Goal: Task Accomplishment & Management: Use online tool/utility

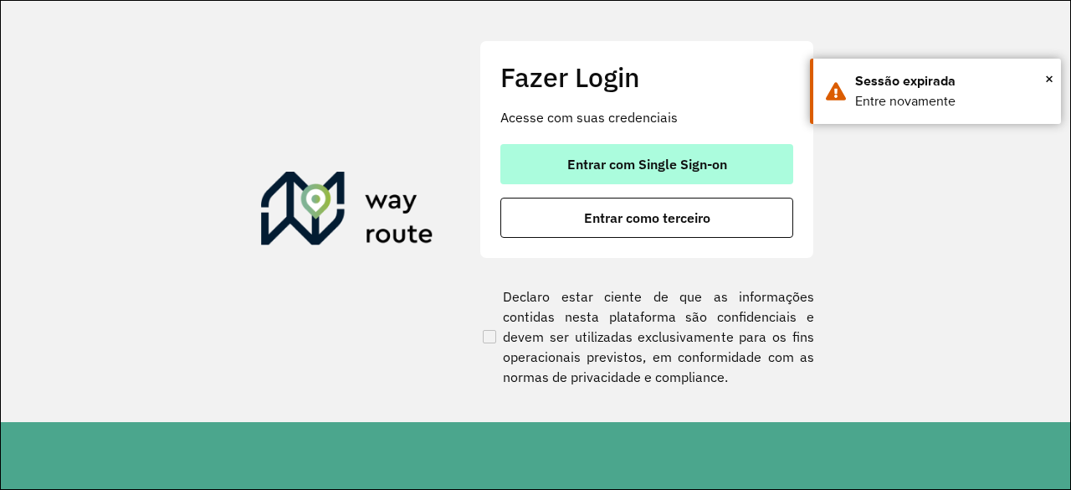
click at [621, 162] on span "Entrar com Single Sign-on" at bounding box center [648, 163] width 160 height 13
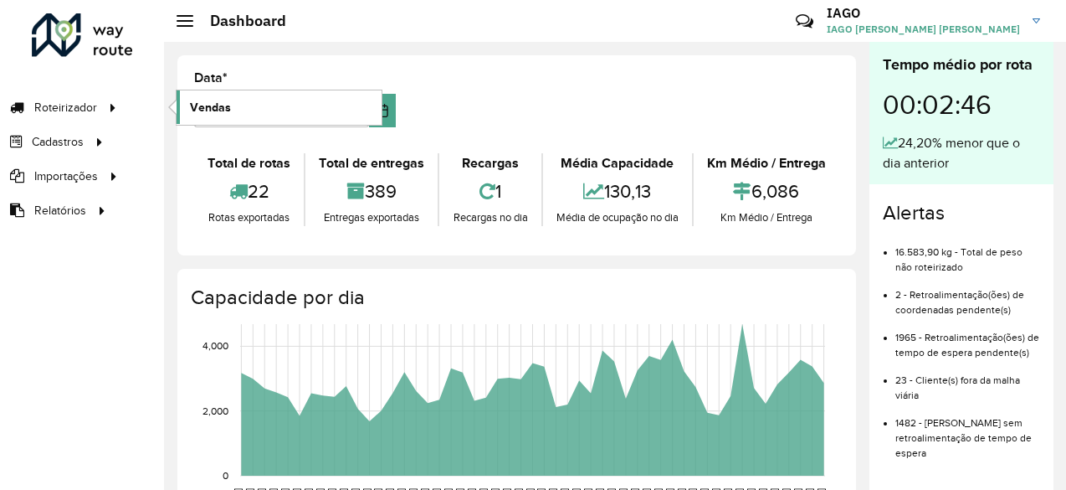
click at [251, 100] on link "Vendas" at bounding box center [279, 106] width 205 height 33
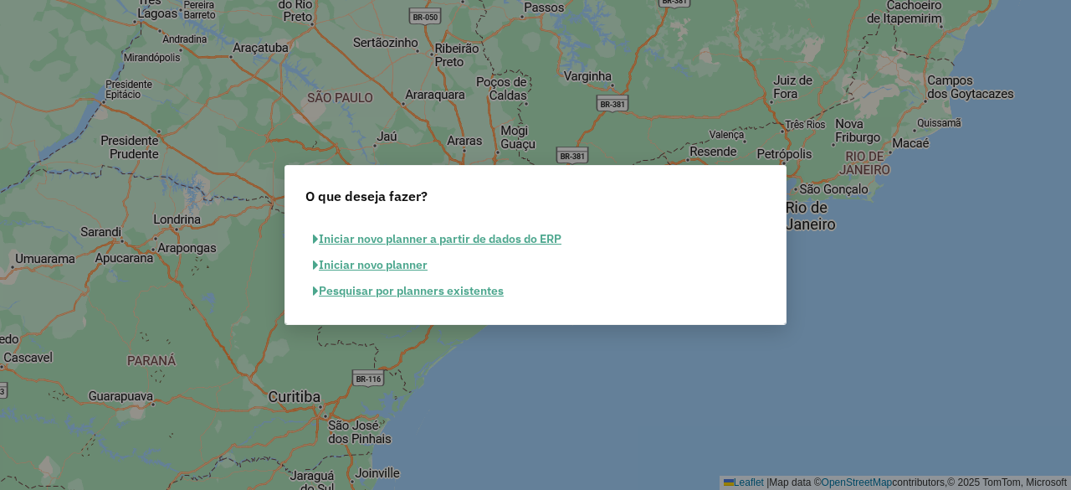
click at [439, 290] on button "Pesquisar por planners existentes" at bounding box center [409, 291] width 206 height 26
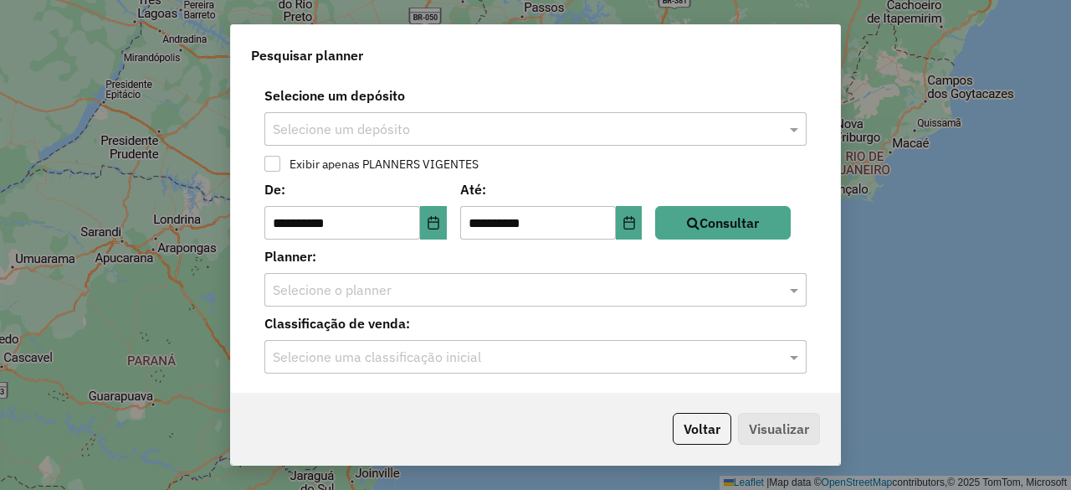
click at [424, 136] on input "text" at bounding box center [519, 130] width 492 height 20
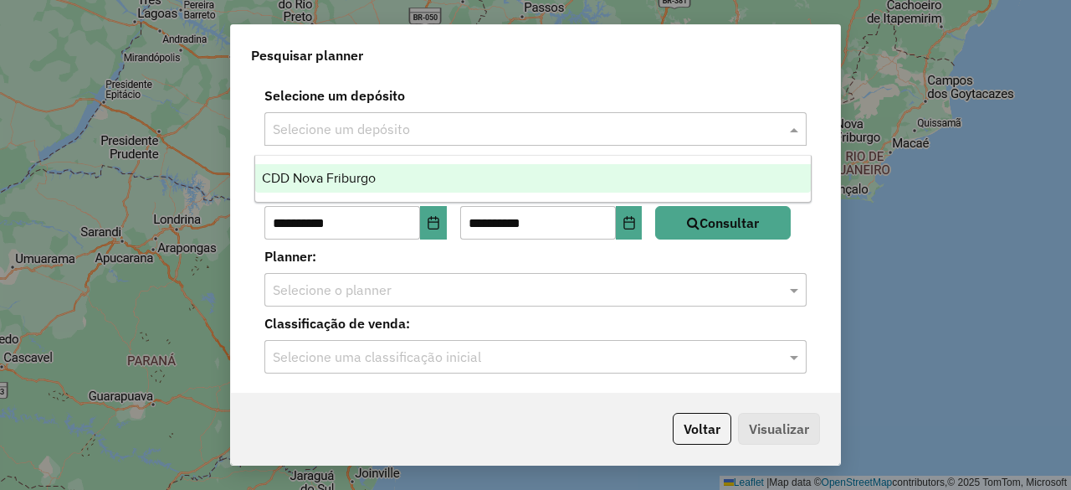
click at [423, 183] on div "CDD Nova Friburgo" at bounding box center [532, 178] width 555 height 28
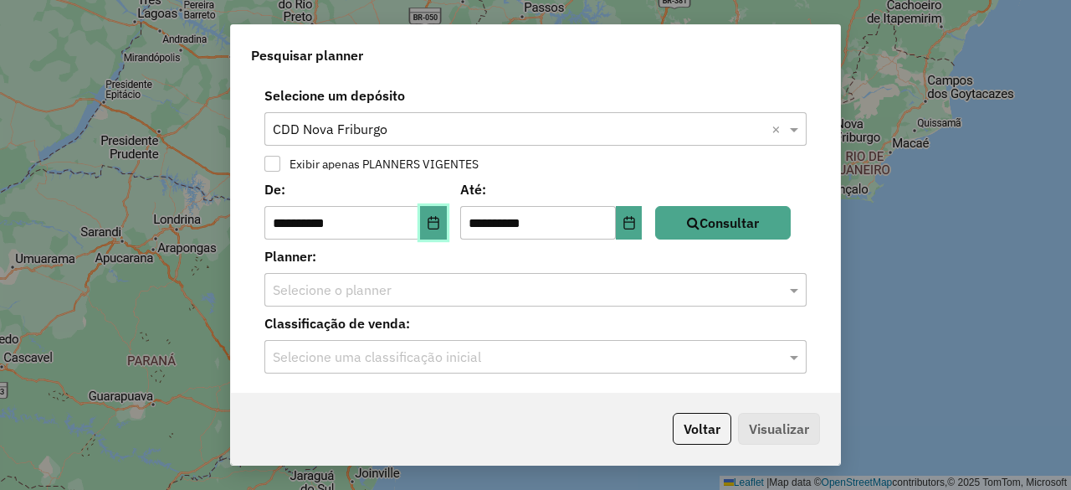
click at [440, 224] on icon "Choose Date" at bounding box center [433, 222] width 13 height 13
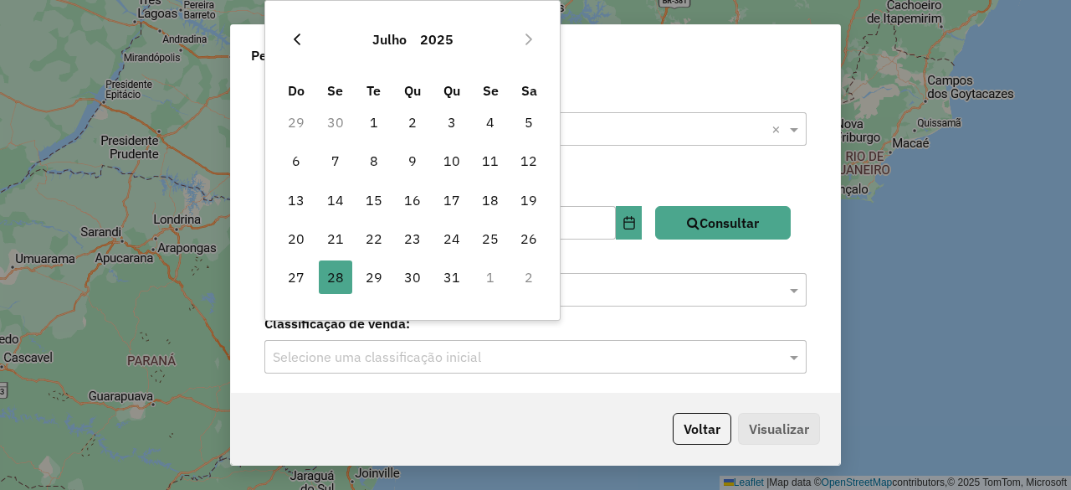
click at [295, 30] on button "Previous Month" at bounding box center [297, 39] width 27 height 27
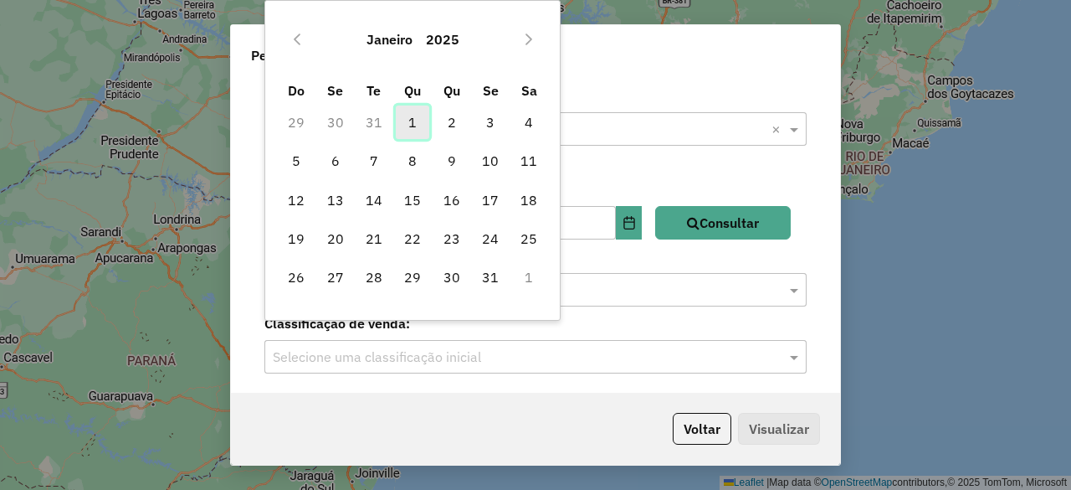
click at [419, 119] on span "1" at bounding box center [412, 121] width 33 height 33
type input "**********"
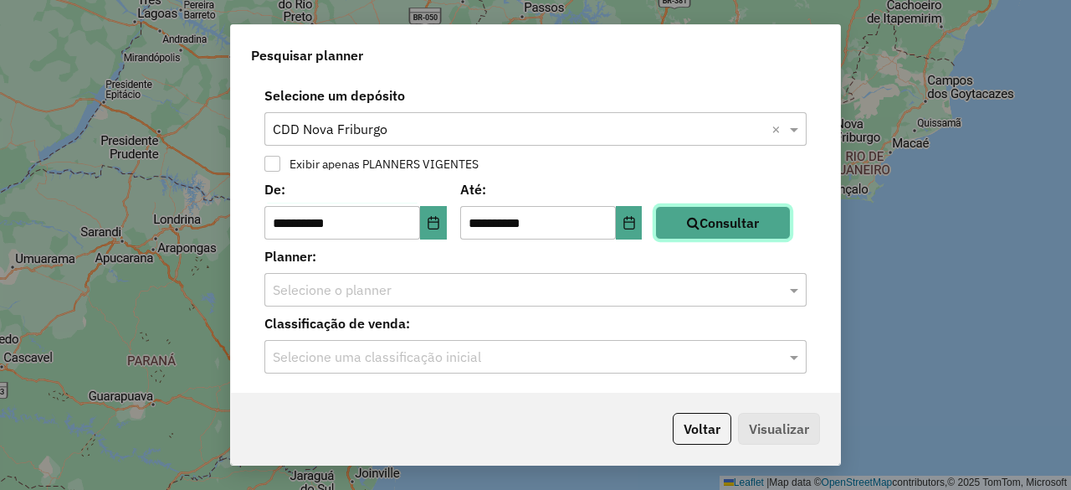
click at [742, 228] on button "Consultar" at bounding box center [723, 222] width 136 height 33
click at [470, 294] on input "text" at bounding box center [519, 290] width 492 height 20
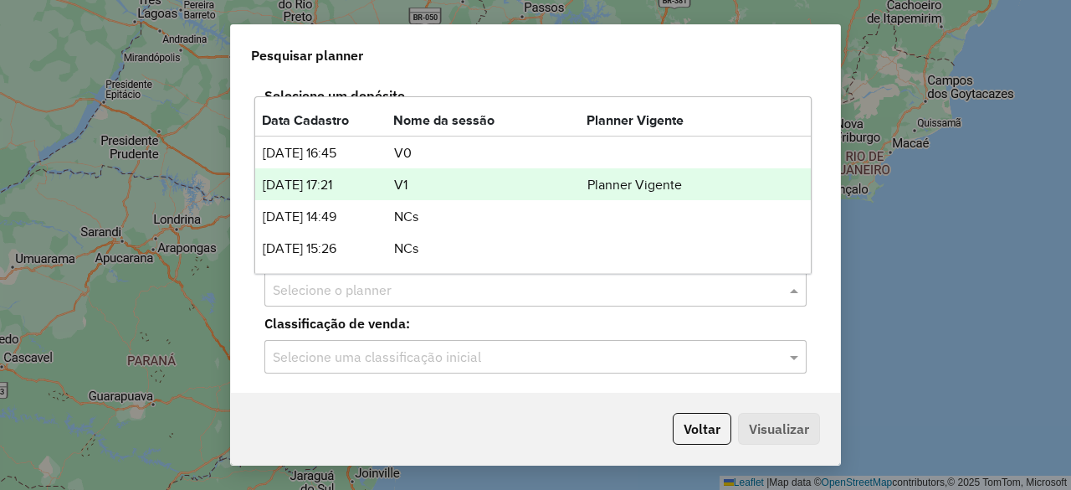
click at [532, 187] on td "V1" at bounding box center [489, 185] width 193 height 22
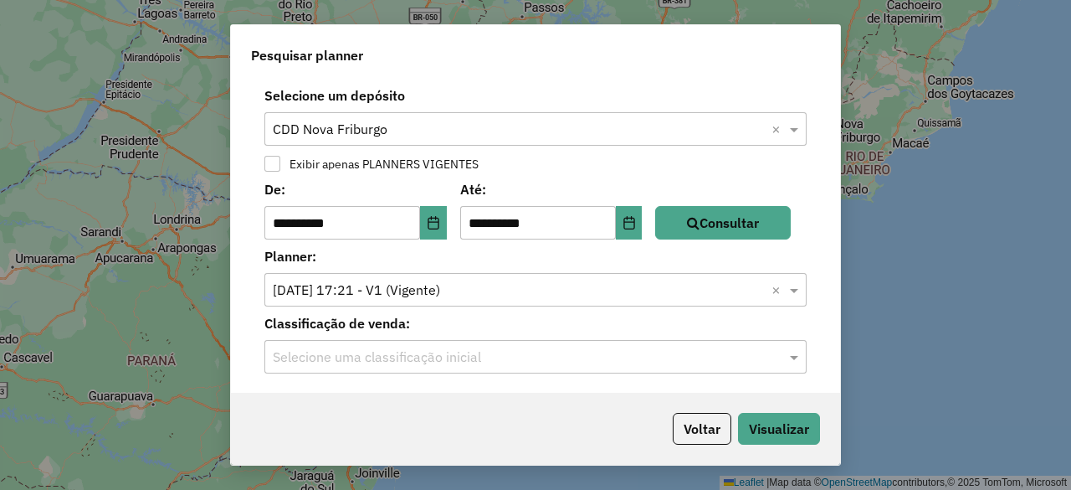
click at [475, 362] on input "text" at bounding box center [519, 357] width 492 height 20
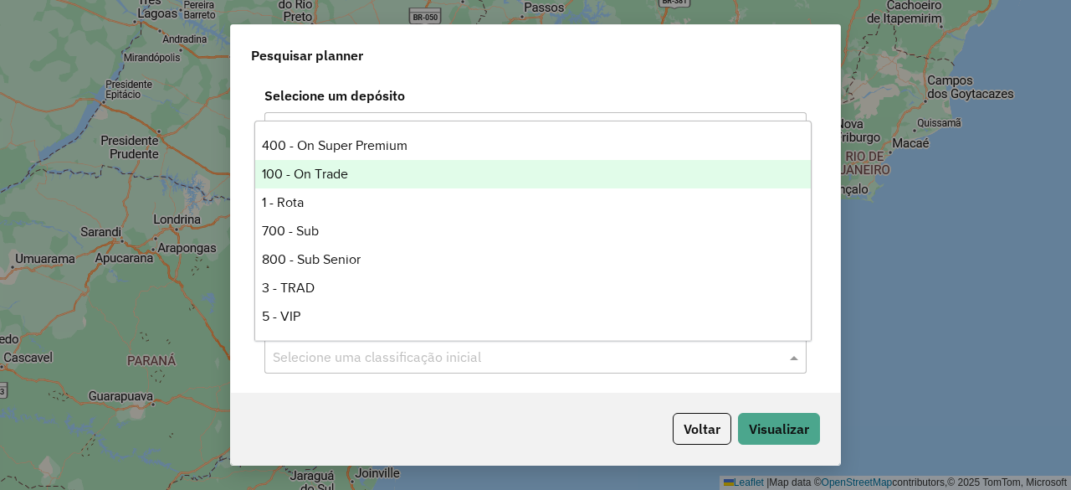
scroll to position [144, 0]
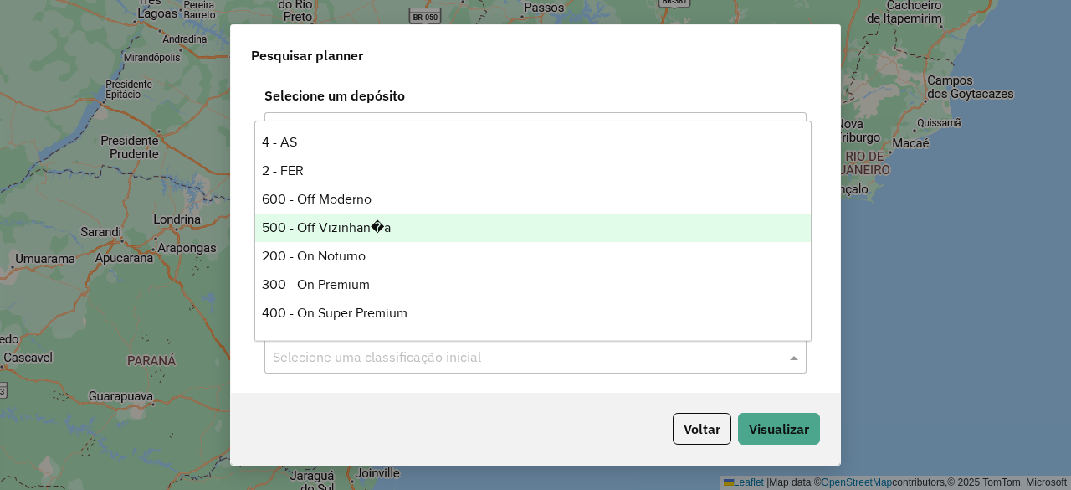
click at [438, 230] on div "500 - Off Vizinhan�a" at bounding box center [532, 227] width 555 height 28
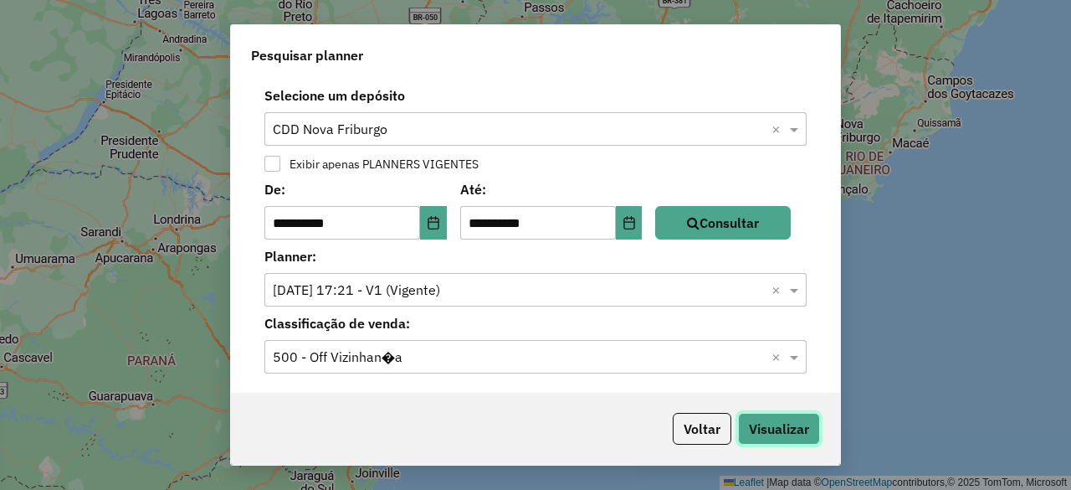
click at [779, 434] on button "Visualizar" at bounding box center [779, 429] width 82 height 32
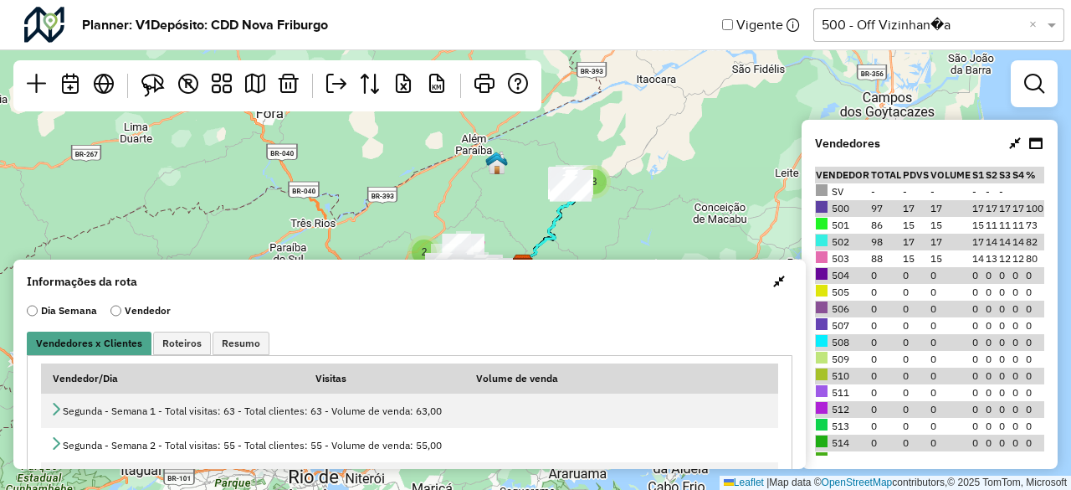
click at [781, 280] on button "button" at bounding box center [779, 281] width 27 height 27
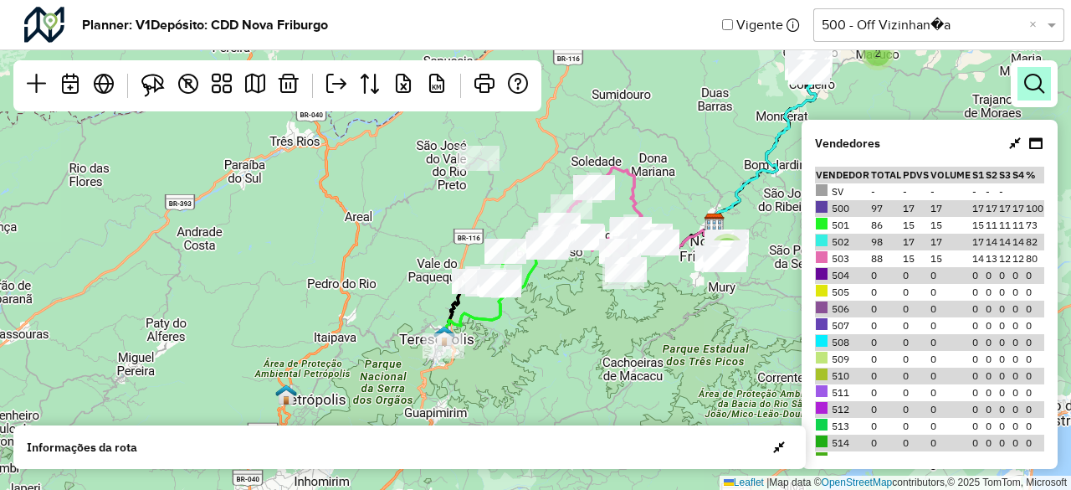
click at [1022, 96] on div at bounding box center [1034, 83] width 47 height 47
click at [1022, 96] on link at bounding box center [1034, 83] width 33 height 33
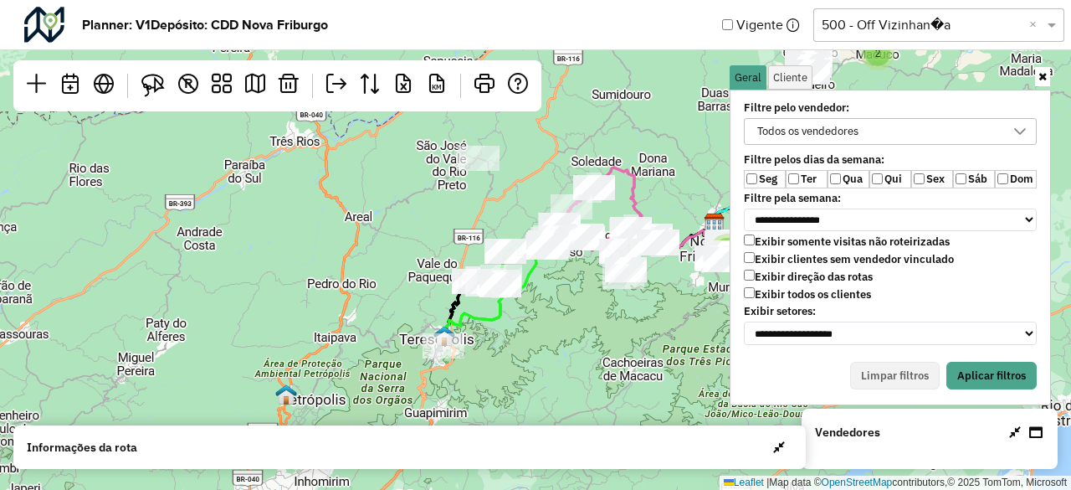
click at [856, 178] on label "Qua" at bounding box center [849, 179] width 42 height 18
click at [962, 172] on label "Sáb" at bounding box center [974, 179] width 42 height 18
click at [928, 119] on div "Todos os vendedores" at bounding box center [878, 131] width 253 height 25
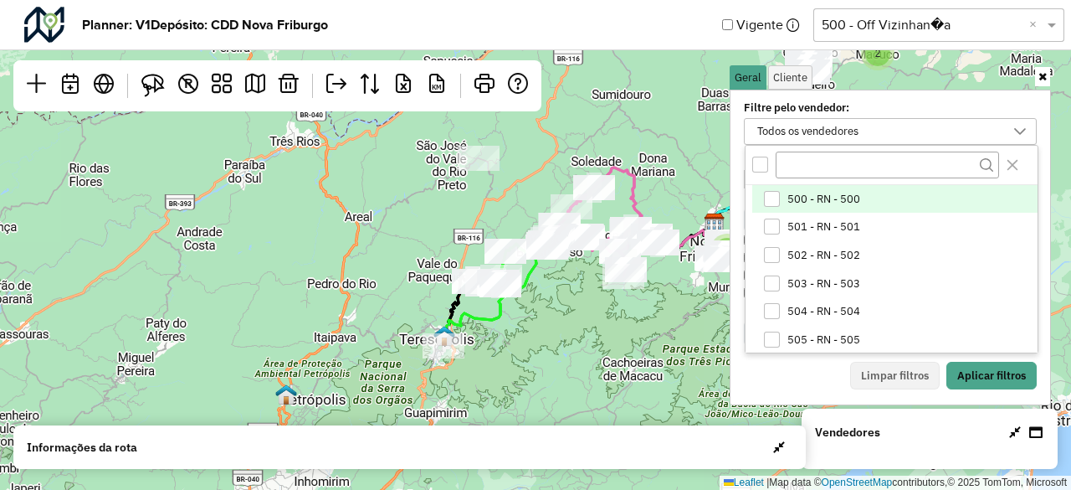
scroll to position [8, 62]
click at [841, 206] on li "500 - RN - 500" at bounding box center [895, 199] width 285 height 28
click at [975, 362] on button "Aplicar filtros" at bounding box center [992, 376] width 90 height 28
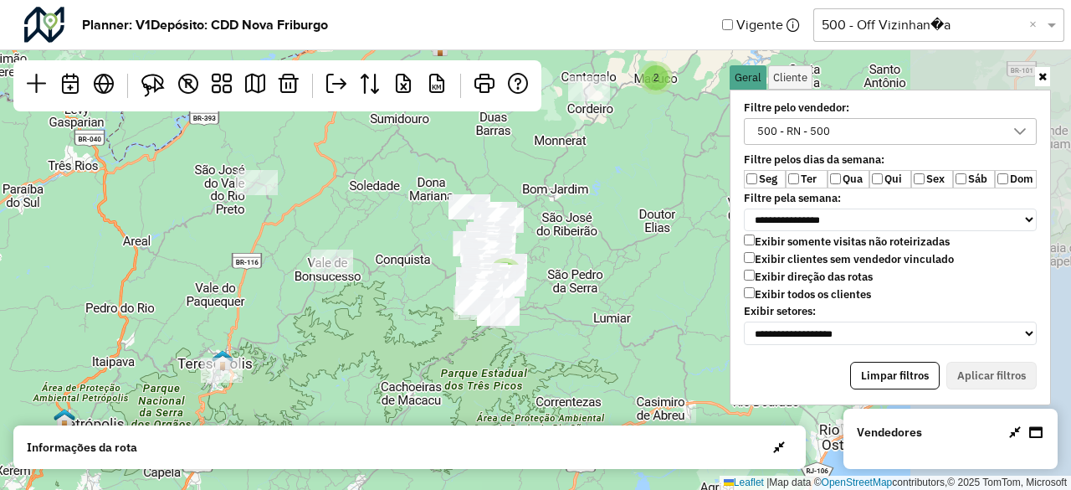
drag, startPoint x: 641, startPoint y: 193, endPoint x: 424, endPoint y: 218, distance: 219.1
click at [424, 218] on div "2 2 Leaflet | Map data © OpenStreetMap contributors,© 2025 TomTom, Microsoft" at bounding box center [535, 245] width 1071 height 490
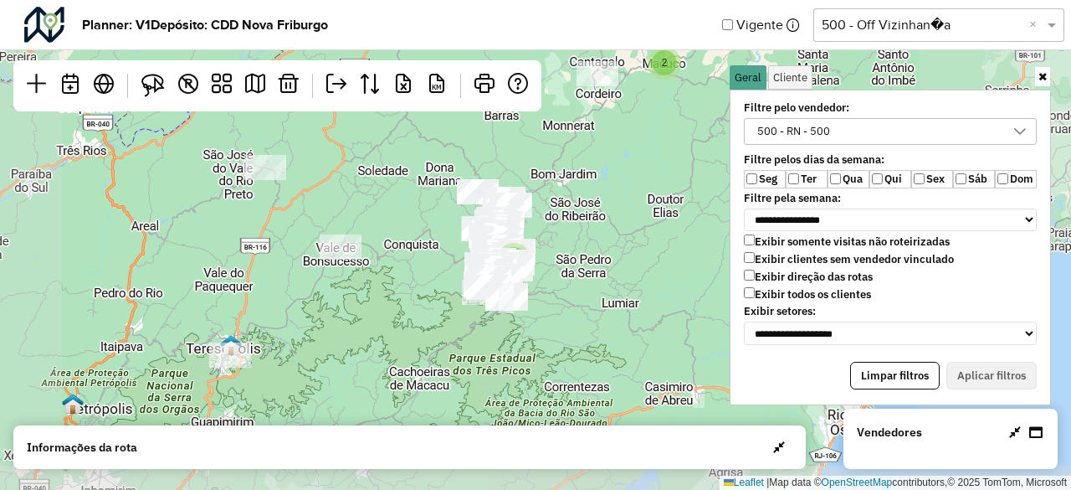
click at [816, 140] on div "500 - RN - 500" at bounding box center [794, 131] width 85 height 25
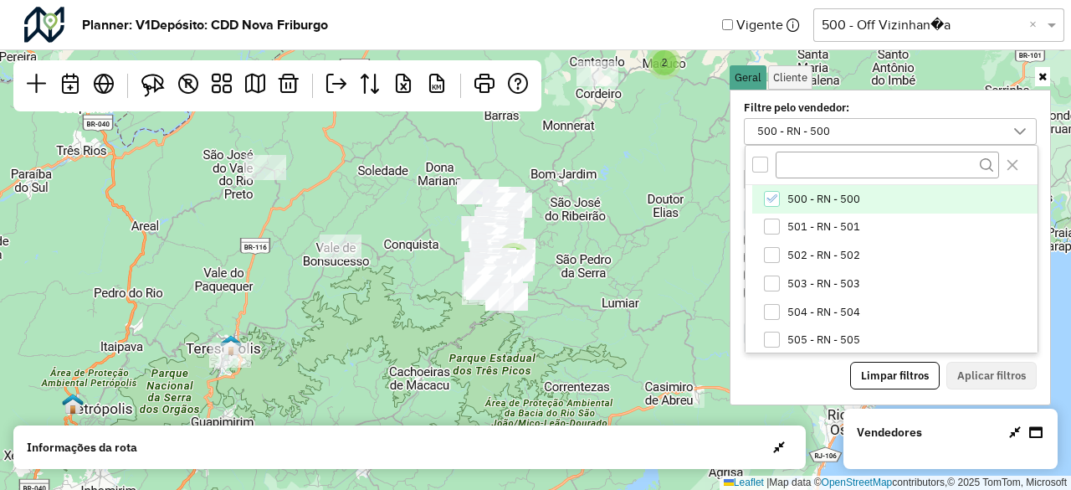
click at [807, 198] on span "500 - RN - 500" at bounding box center [824, 199] width 73 height 13
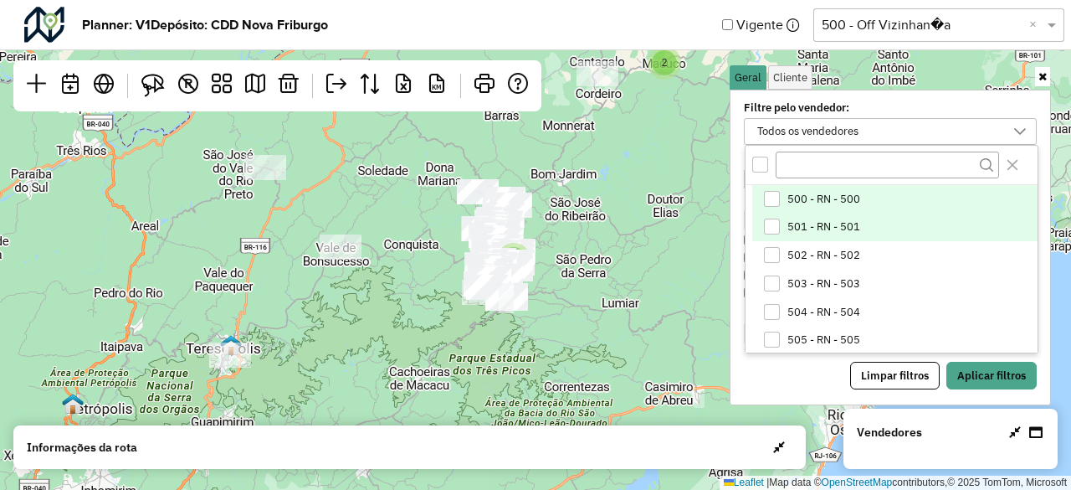
click at [814, 229] on span "501 - RN - 501" at bounding box center [824, 226] width 73 height 13
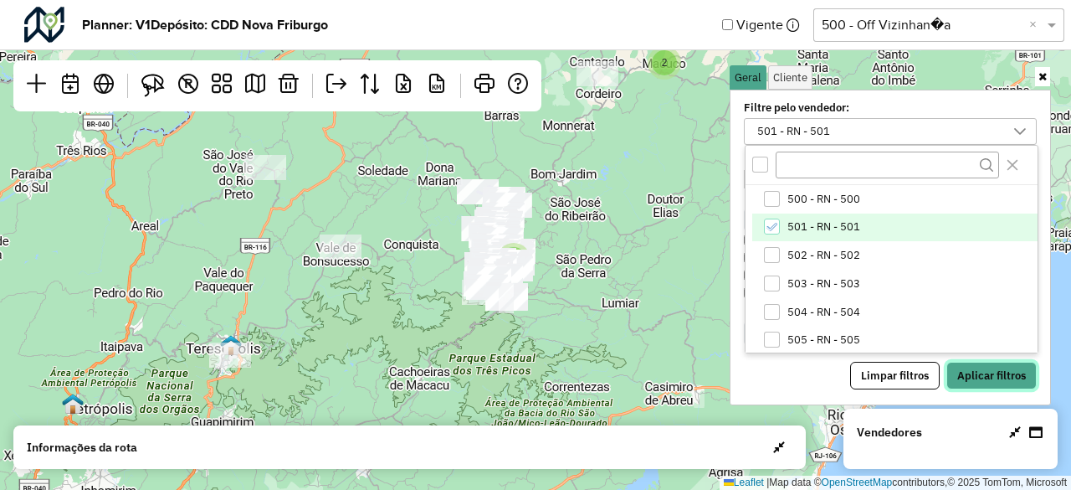
click at [990, 366] on button "Aplicar filtros" at bounding box center [992, 376] width 90 height 28
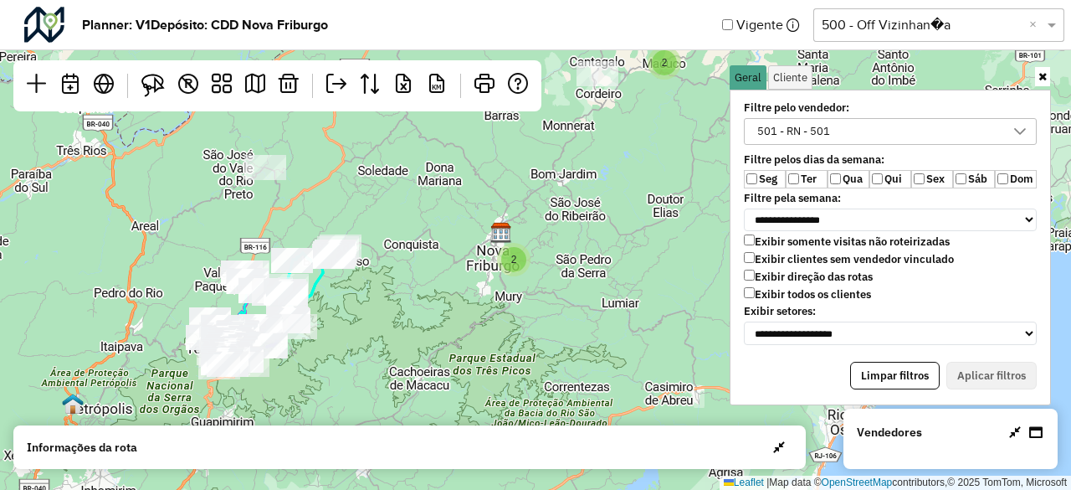
click at [817, 129] on div "501 - RN - 501" at bounding box center [794, 131] width 85 height 25
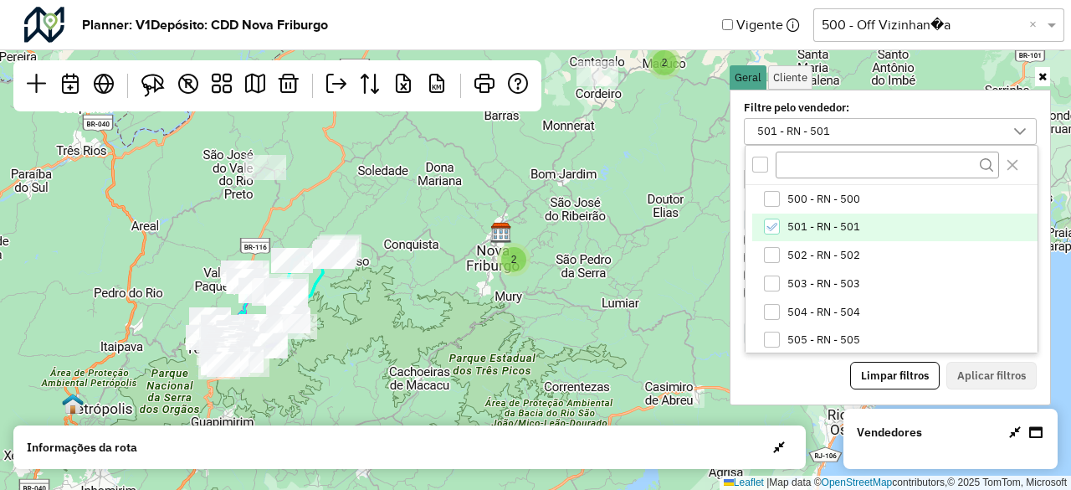
click at [817, 232] on span "501 - RN - 501" at bounding box center [824, 226] width 73 height 13
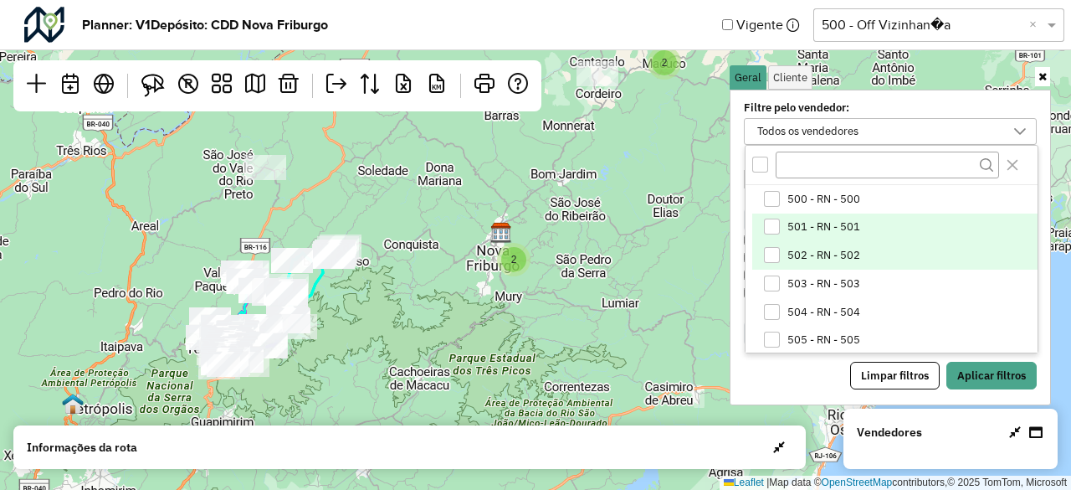
click at [822, 250] on span "502 - RN - 502" at bounding box center [824, 255] width 73 height 13
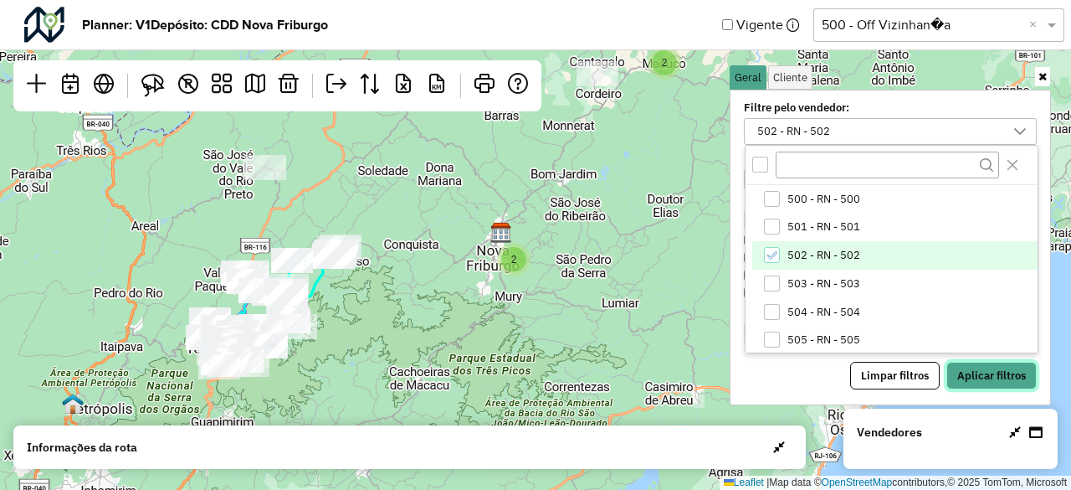
click at [964, 376] on button "Aplicar filtros" at bounding box center [992, 376] width 90 height 28
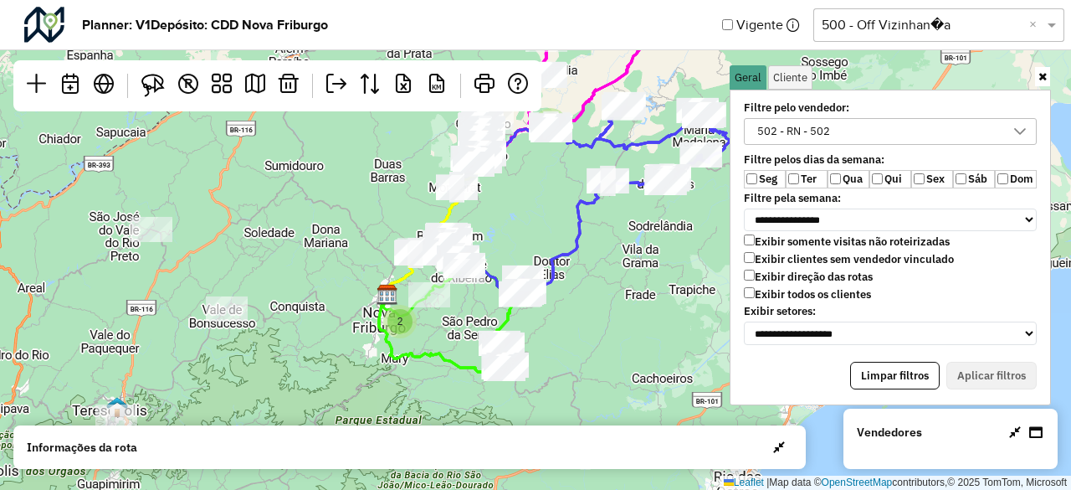
drag, startPoint x: 633, startPoint y: 162, endPoint x: 537, endPoint y: 212, distance: 107.8
click at [537, 212] on div "2 2 Leaflet | Map data © OpenStreetMap contributors,© 2025 TomTom, Microsoft" at bounding box center [535, 245] width 1071 height 490
click at [852, 115] on div "**********" at bounding box center [890, 223] width 313 height 250
click at [859, 123] on div "502 - RN - 502" at bounding box center [878, 131] width 253 height 25
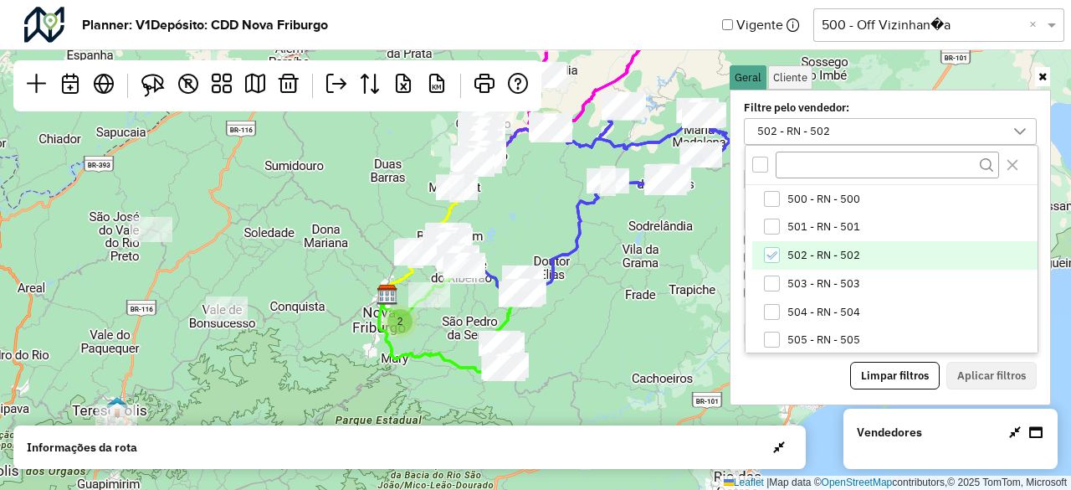
click at [804, 255] on span "502 - RN - 502" at bounding box center [824, 255] width 73 height 13
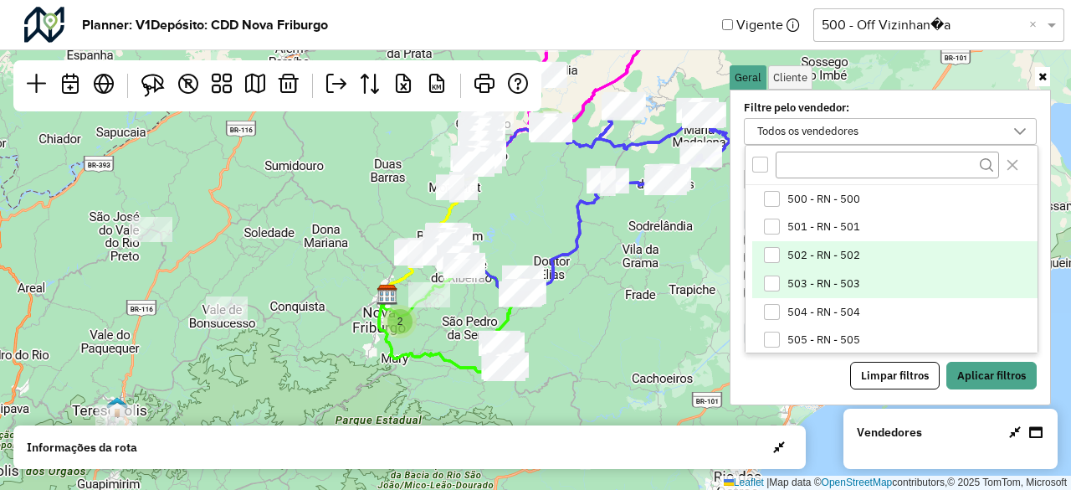
click at [814, 273] on li "503 - RN - 503" at bounding box center [895, 284] width 285 height 28
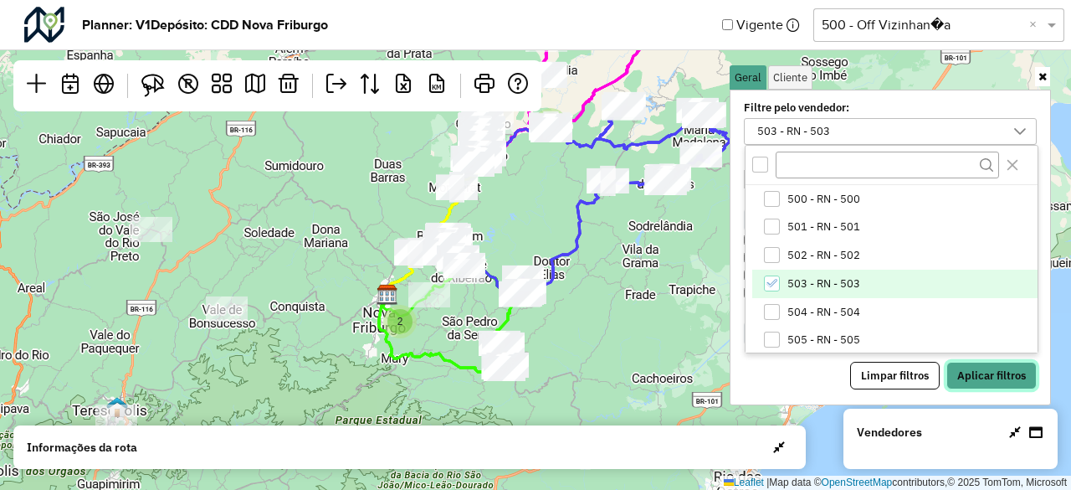
click at [966, 374] on button "Aplicar filtros" at bounding box center [992, 376] width 90 height 28
